Goal: Transaction & Acquisition: Obtain resource

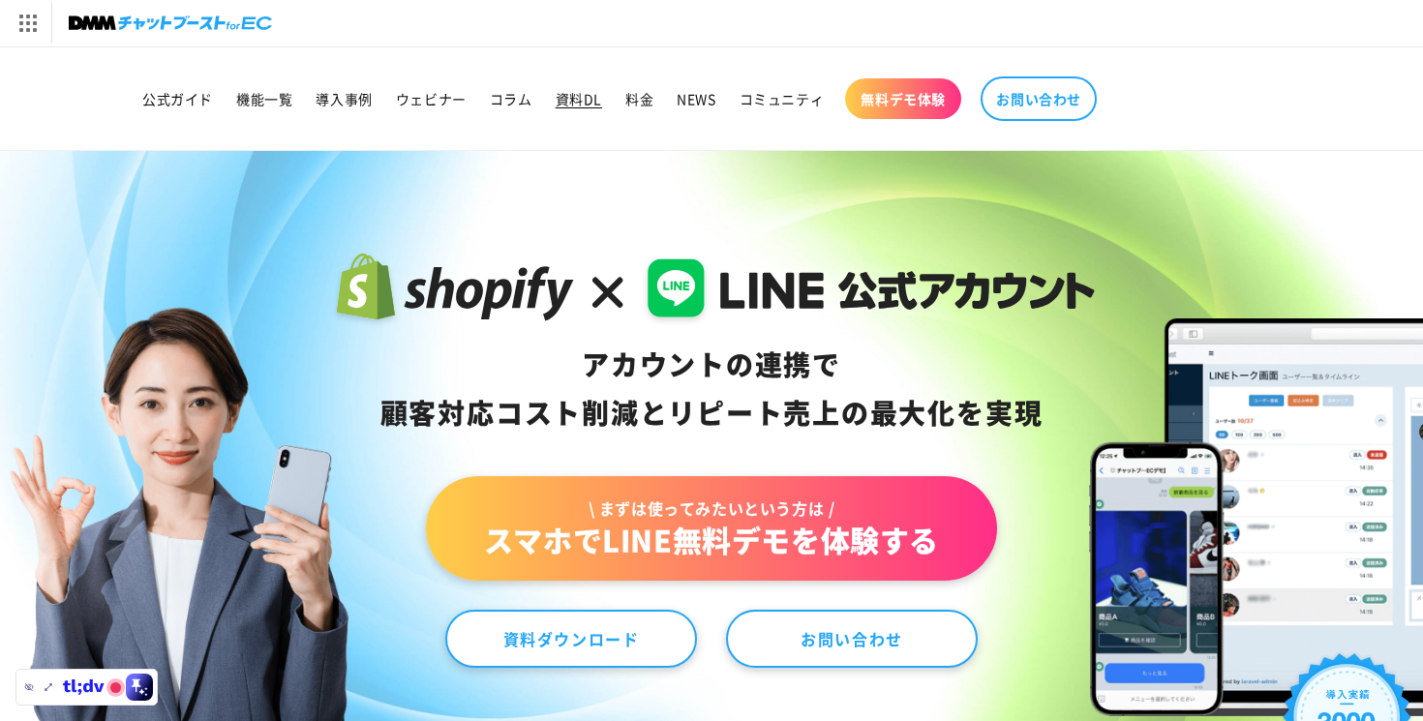
click at [575, 96] on span "資料DL" at bounding box center [578, 98] width 46 height 17
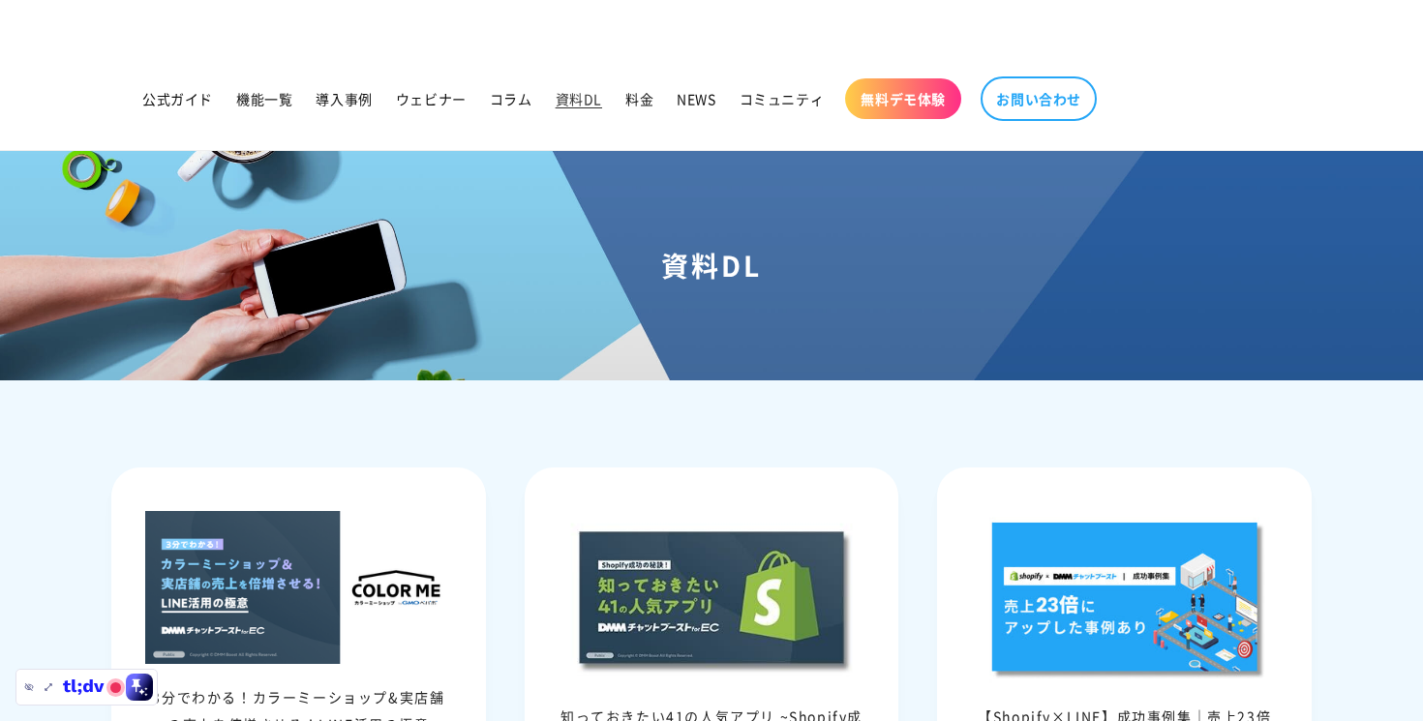
scroll to position [473, 0]
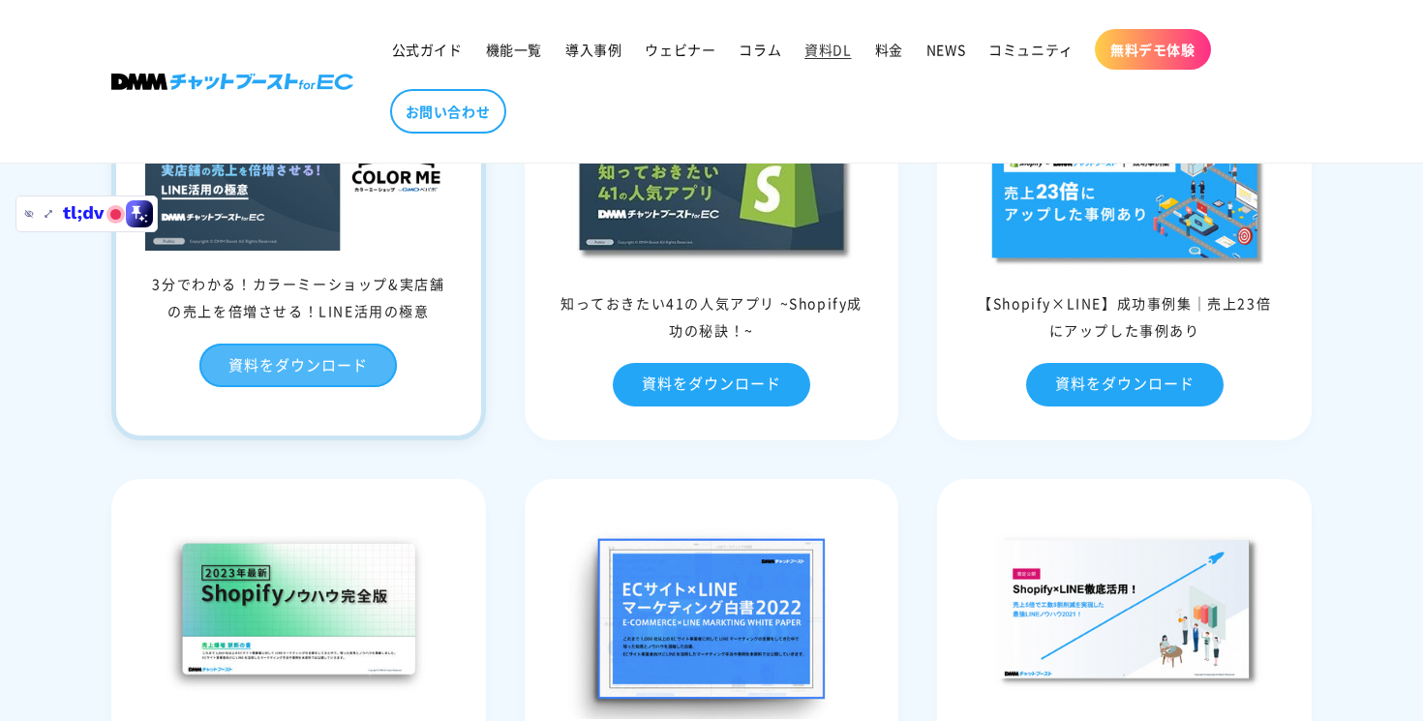
click at [366, 366] on link "資料をダウンロード" at bounding box center [297, 366] width 197 height 44
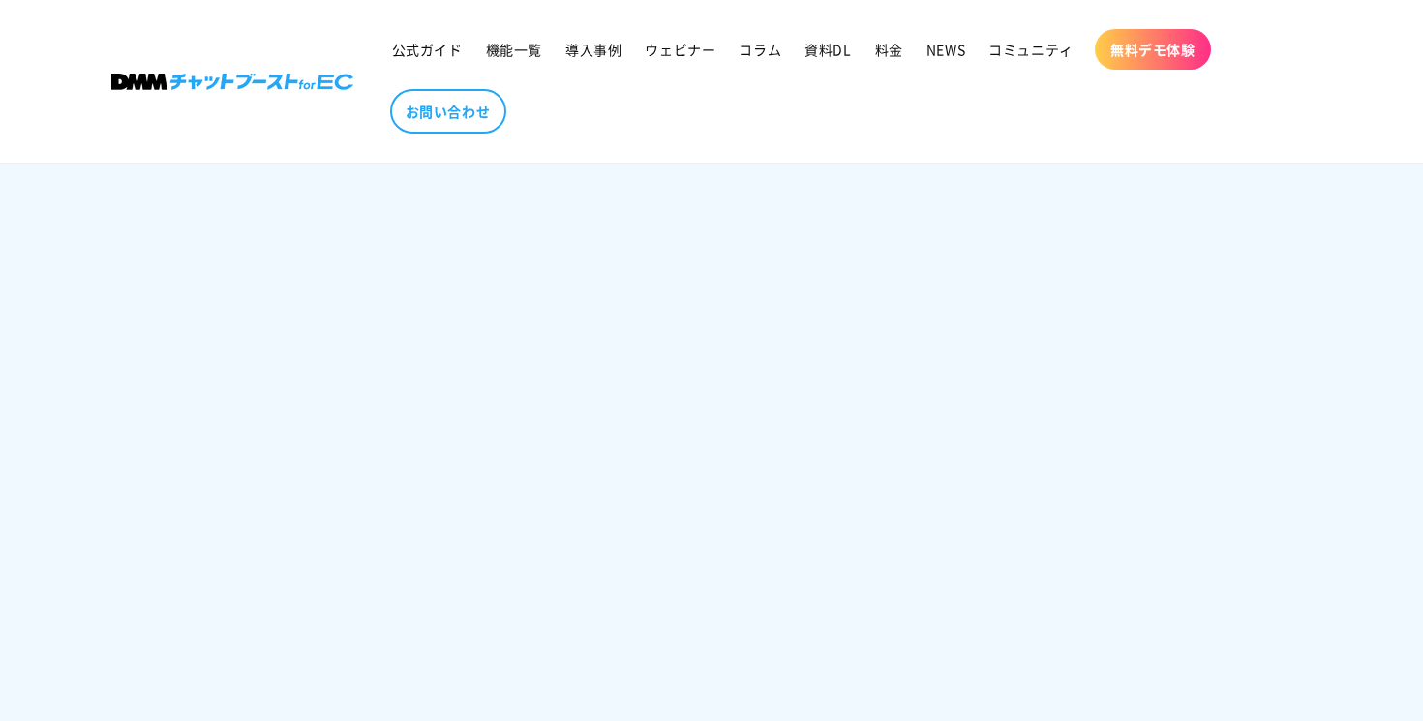
scroll to position [665, 0]
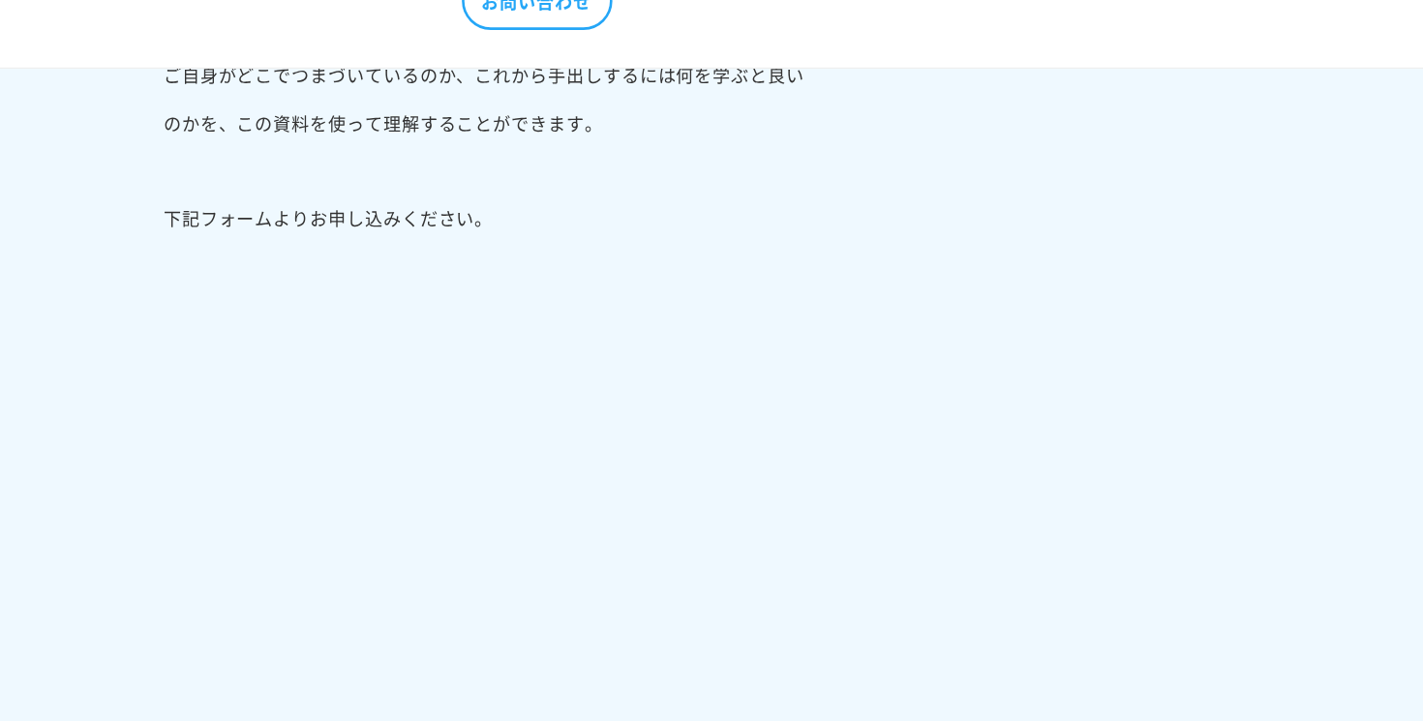
click at [148, 483] on div "3分でわかる！カラーミーショップ&実店舗の売上を倍増させる！LINE活用の極意 この資料で分かること この資料では、カラーミーショップをうまく運営するために押…" at bounding box center [411, 329] width 600 height 933
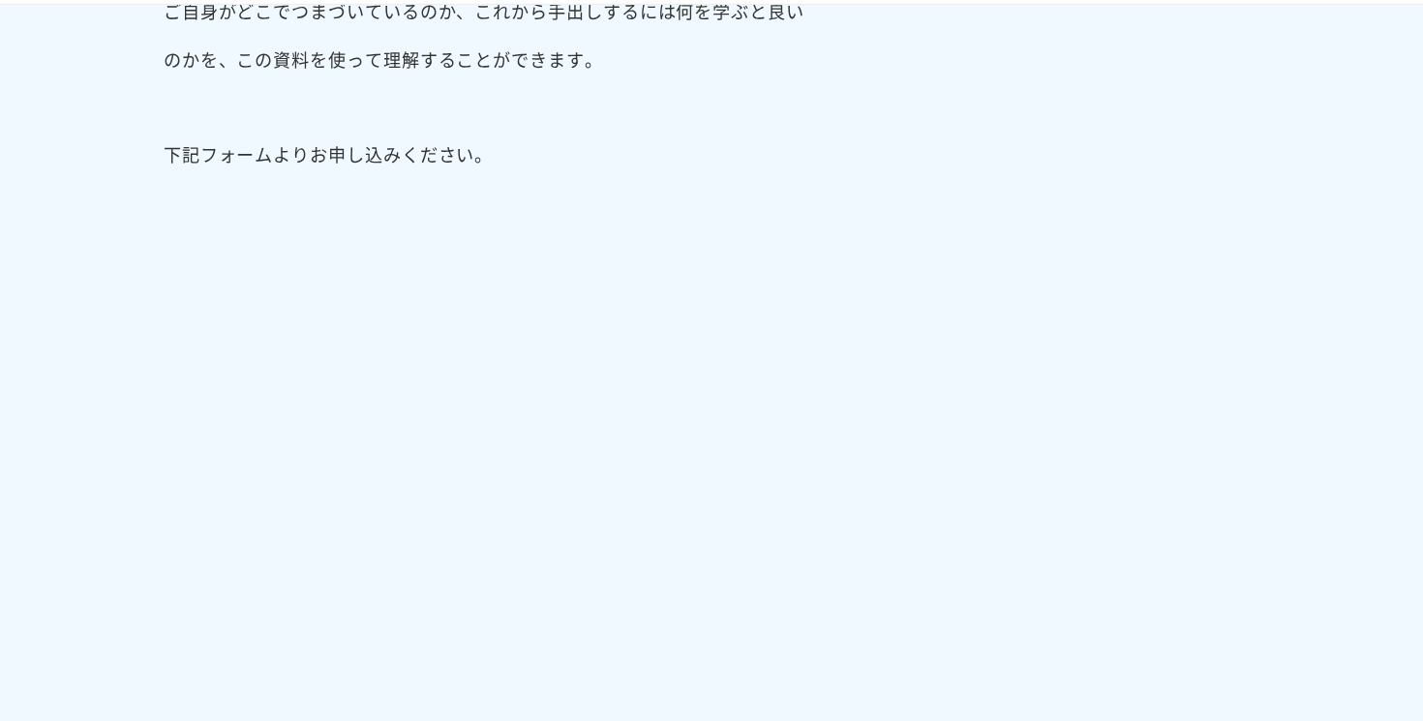
scroll to position [716, 0]
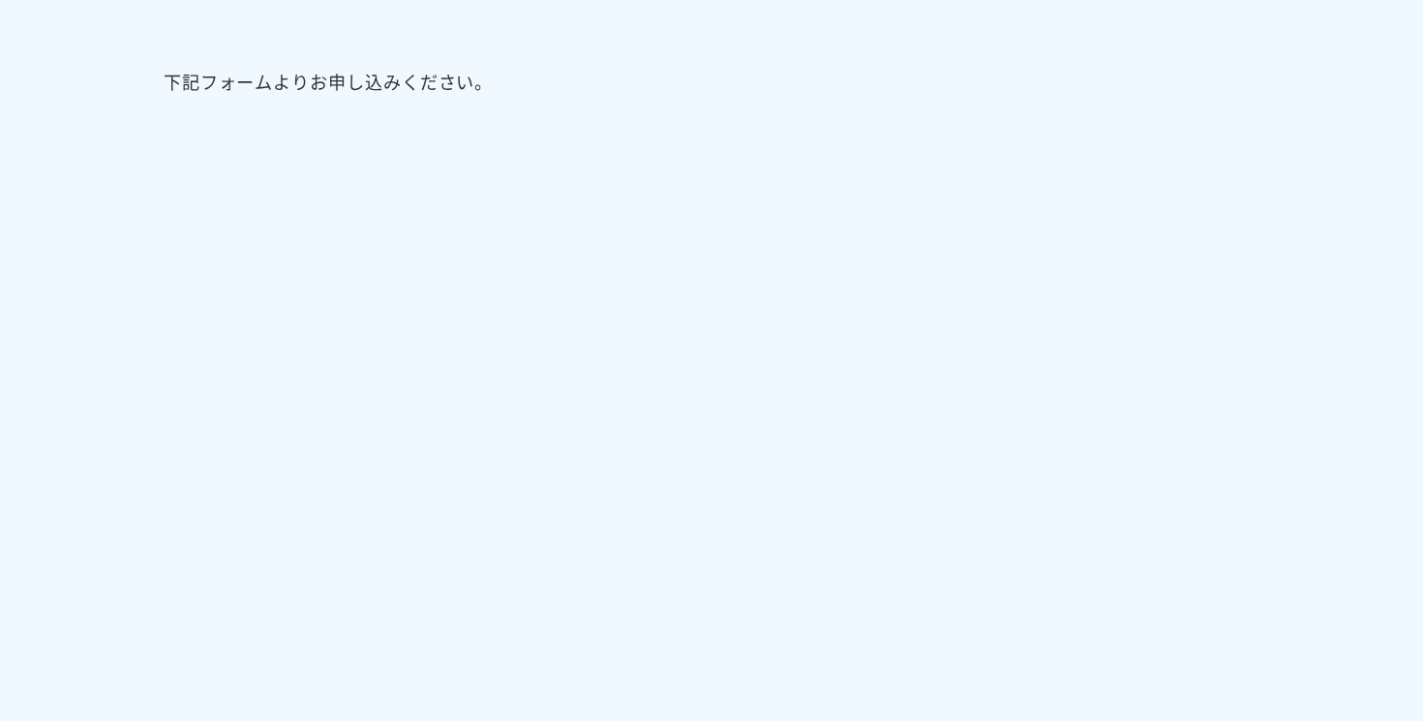
click at [151, 410] on div "3分でわかる！カラーミーショップ&実店舗の売上を倍増させる！LINE活用の極意 この資料で分かること この資料では、カラーミーショップをうまく運営するために押…" at bounding box center [411, 277] width 600 height 933
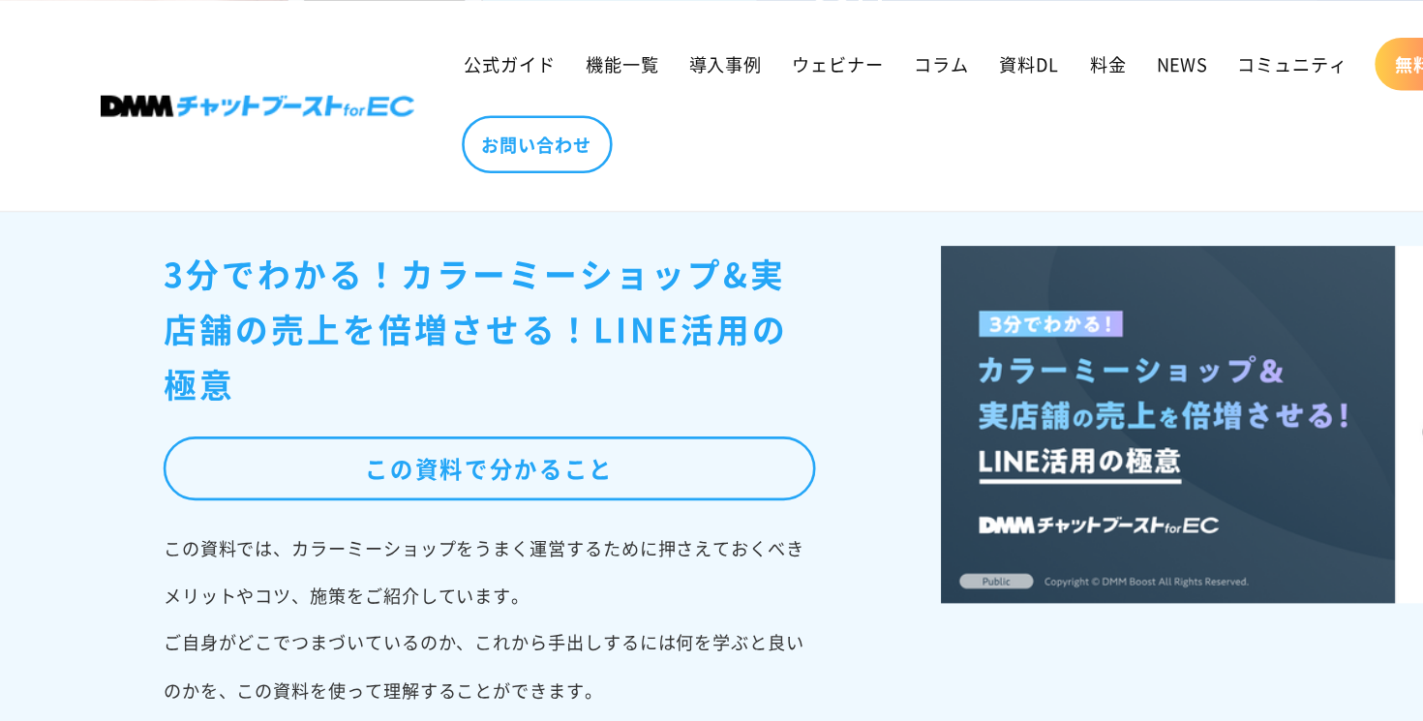
scroll to position [0, 0]
